Goal: Find specific page/section: Find specific page/section

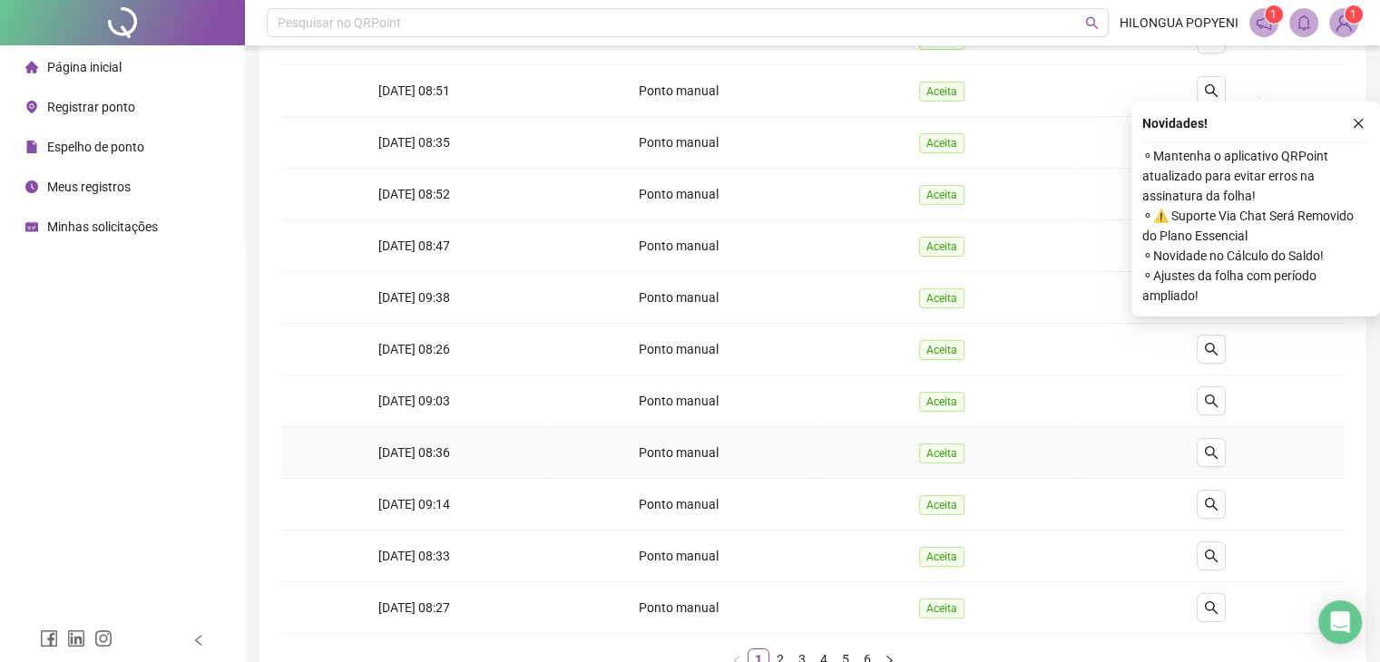
scroll to position [290, 0]
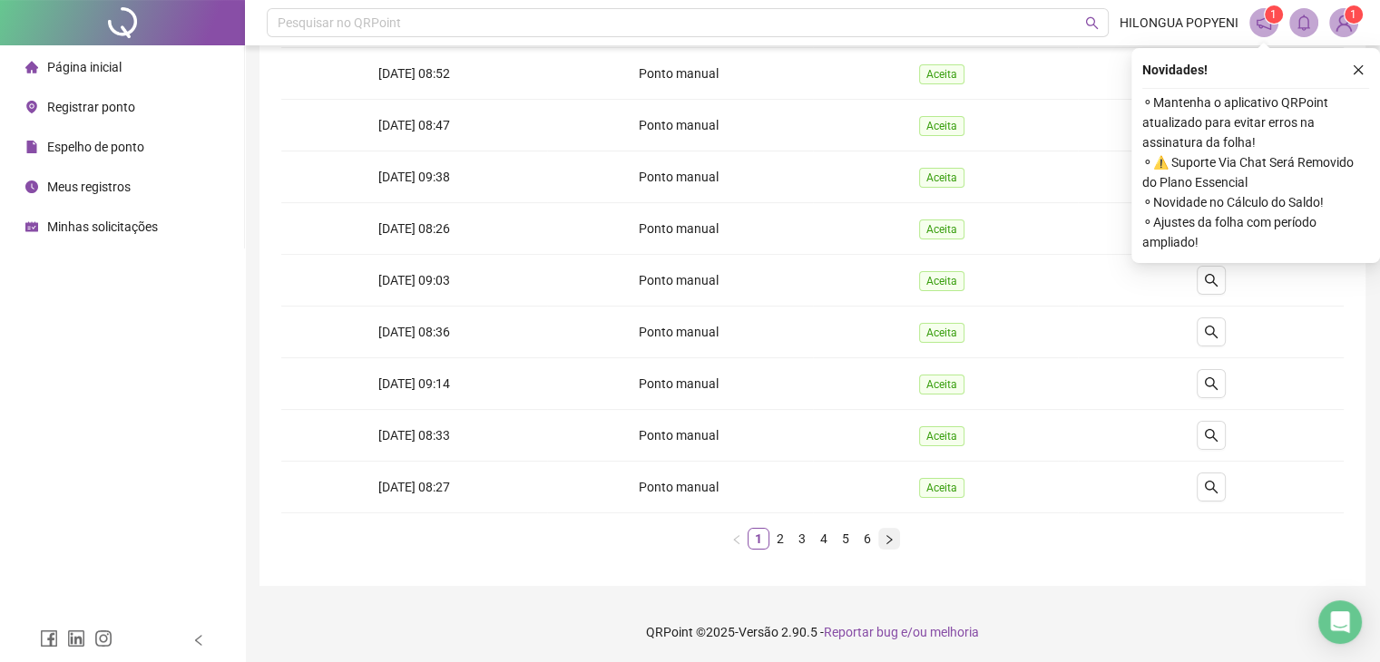
click at [879, 535] on button "button" at bounding box center [889, 539] width 22 height 22
click at [1357, 71] on icon "close" at bounding box center [1357, 69] width 13 height 13
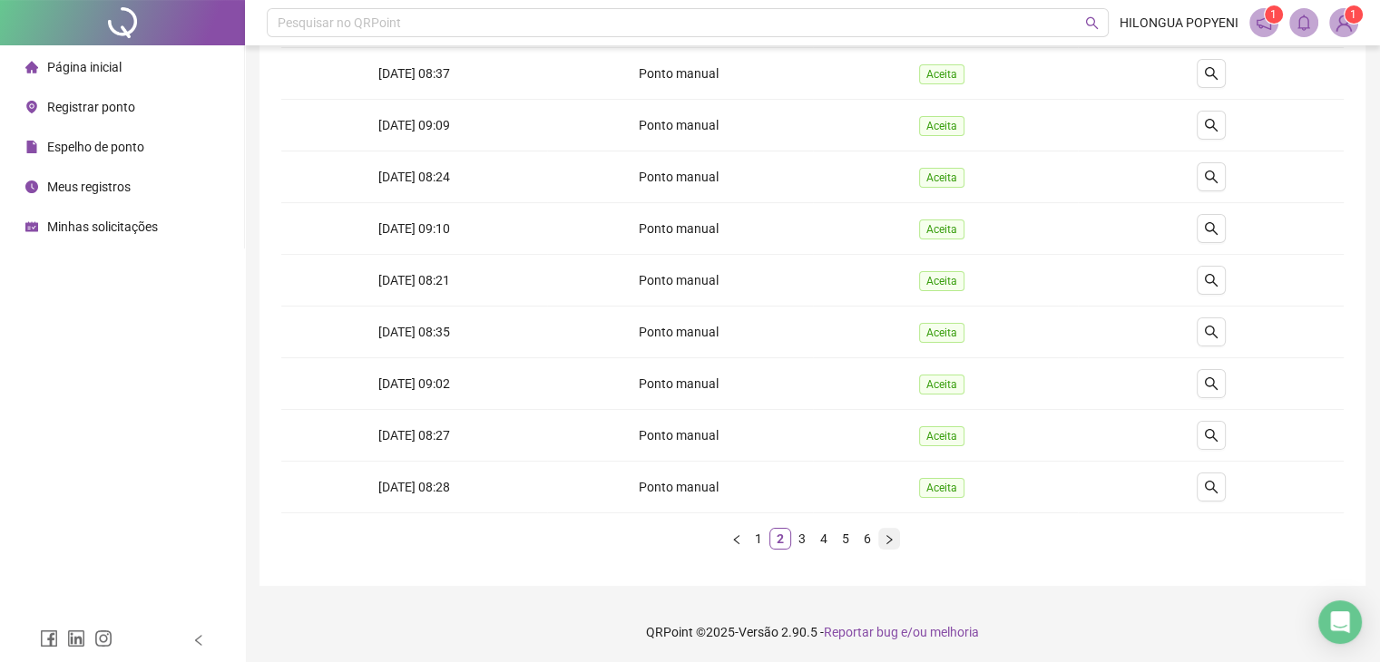
click at [891, 538] on icon "right" at bounding box center [888, 538] width 5 height 9
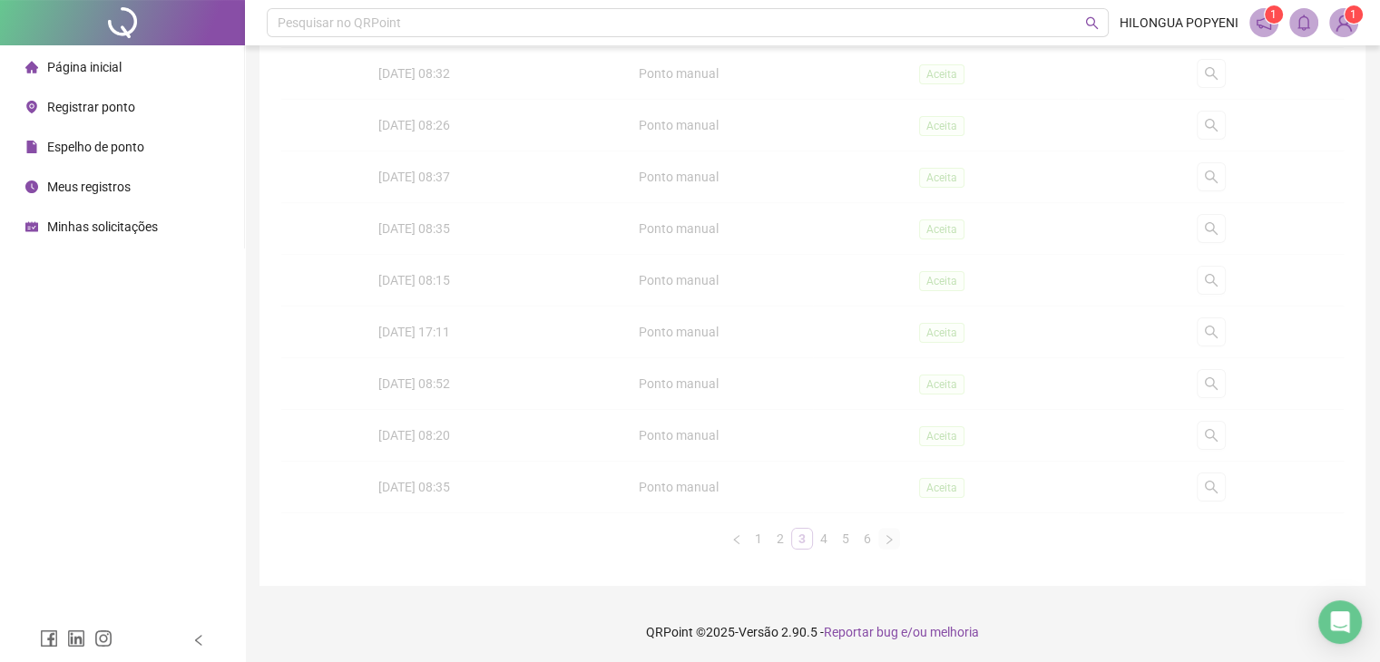
click at [891, 538] on div "Solicitado em Tipo de solicitação Status Detalhes [DATE] 08:17 Ponto manual Ace…" at bounding box center [812, 199] width 1062 height 699
click at [120, 153] on span "Espelho de ponto" at bounding box center [95, 147] width 97 height 15
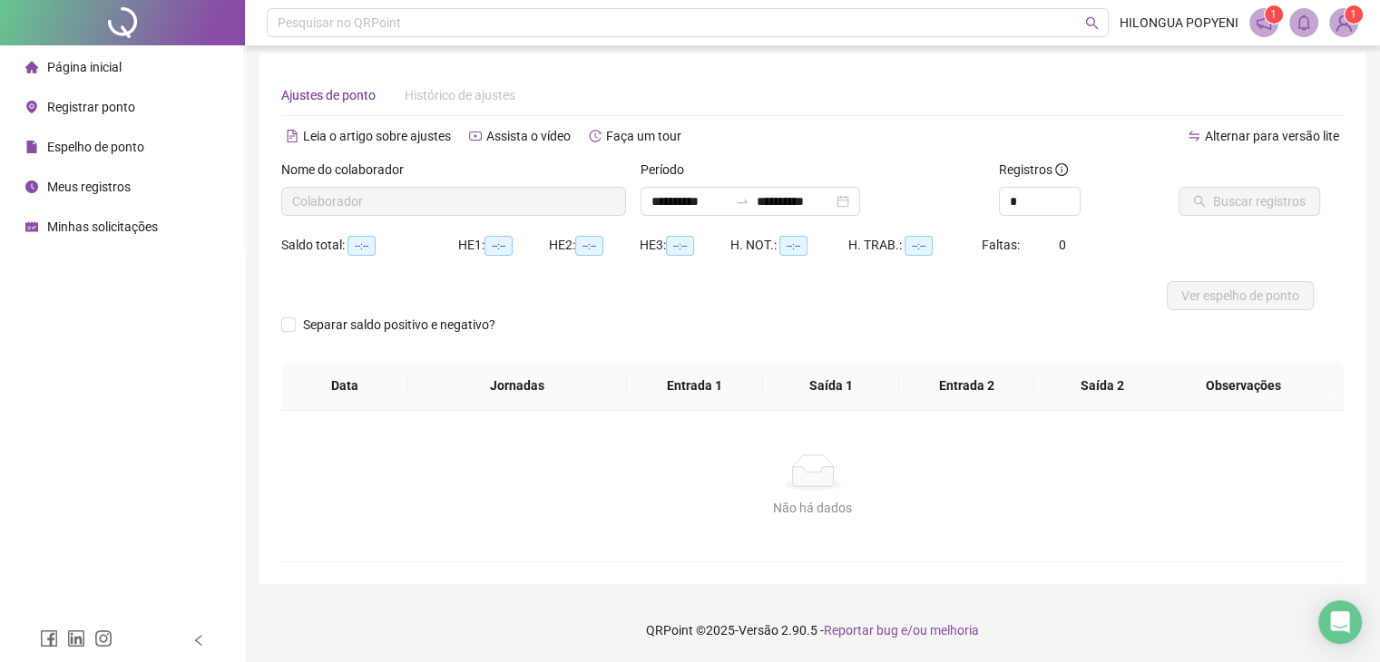
scroll to position [7, 0]
click at [77, 146] on span "Espelho de ponto" at bounding box center [95, 147] width 97 height 15
click at [90, 151] on span "Espelho de ponto" at bounding box center [95, 147] width 97 height 15
type input "**********"
click at [97, 76] on div "Página inicial" at bounding box center [73, 67] width 96 height 36
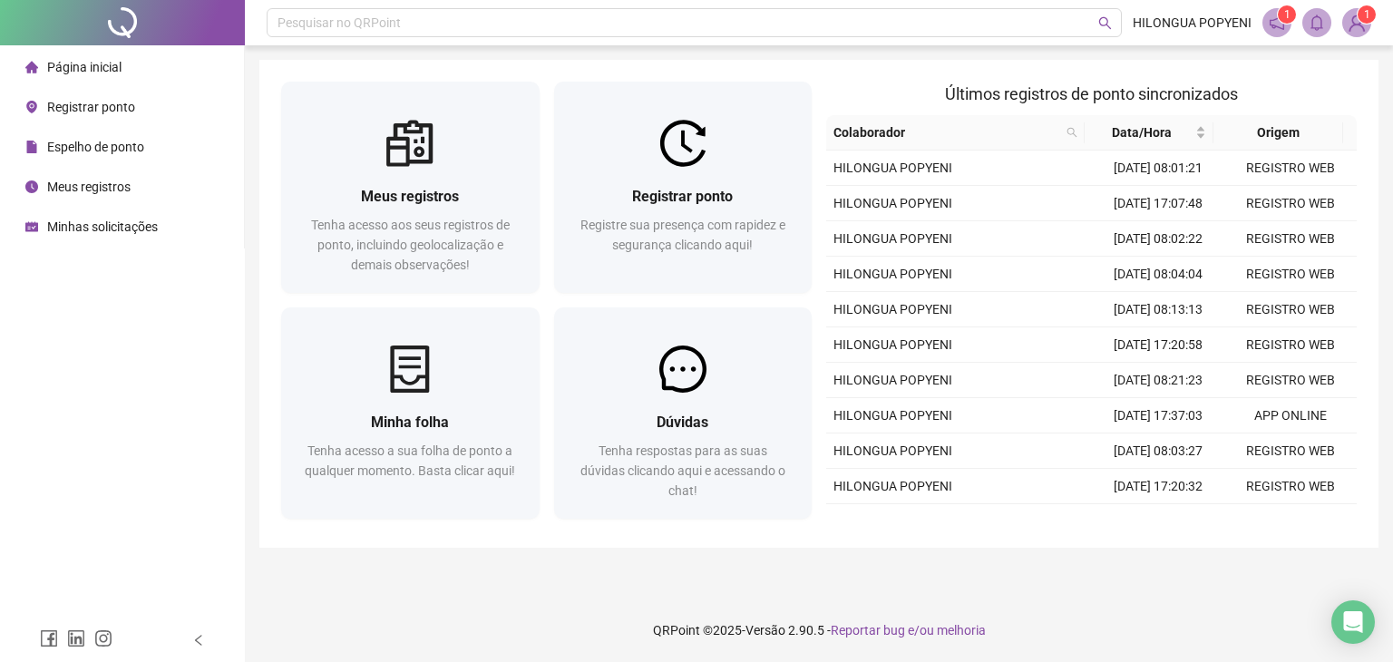
click at [110, 114] on span "Registrar ponto" at bounding box center [91, 107] width 88 height 15
